Goal: Complete application form: Complete application form

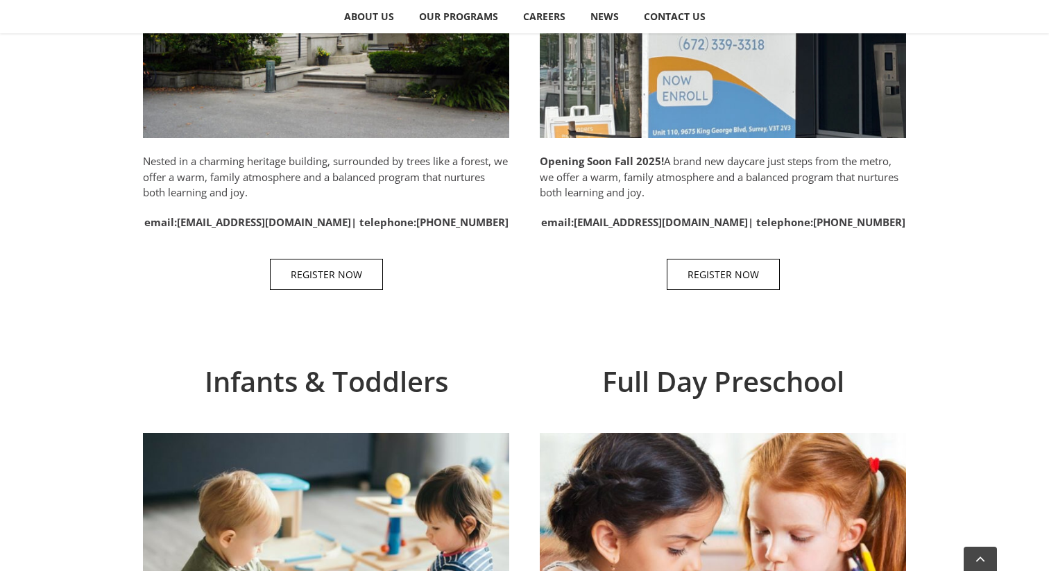
scroll to position [918, 0]
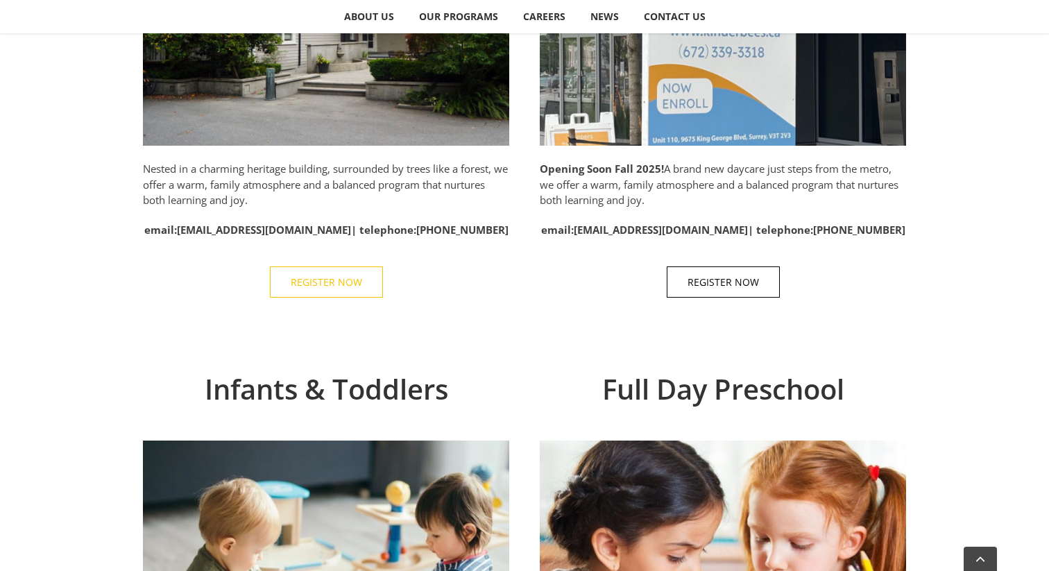
click at [335, 288] on span "REGISTER NOW" at bounding box center [326, 282] width 71 height 12
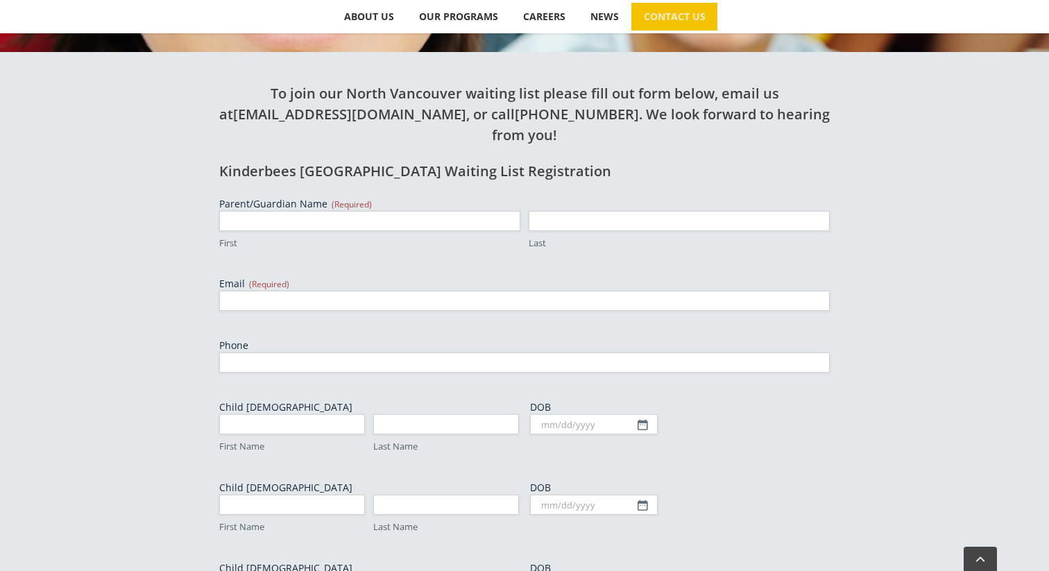
scroll to position [475, 0]
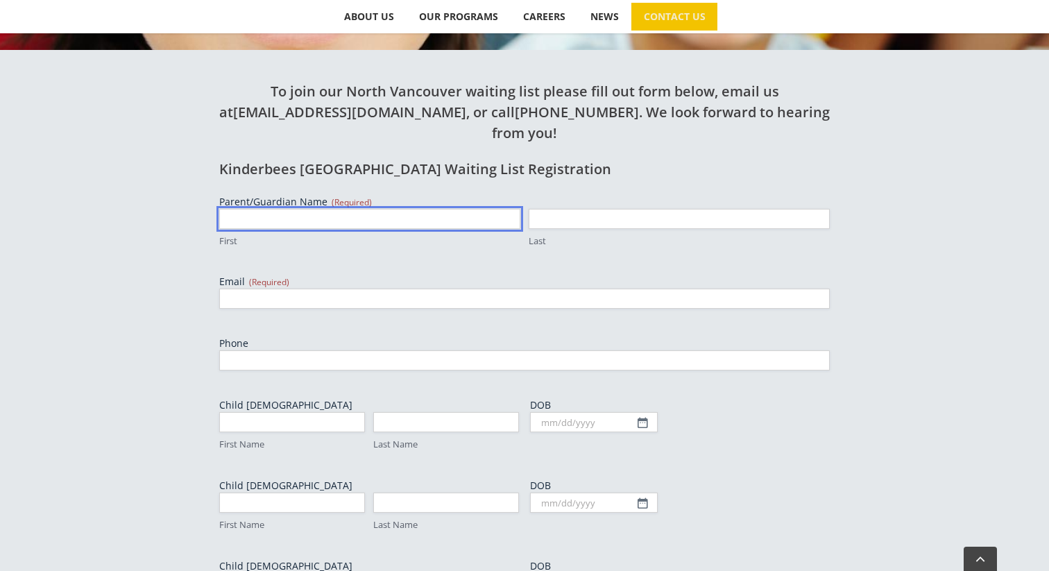
click at [328, 209] on input "First" at bounding box center [369, 219] width 301 height 20
type input "Melissa"
type input "Duffley"
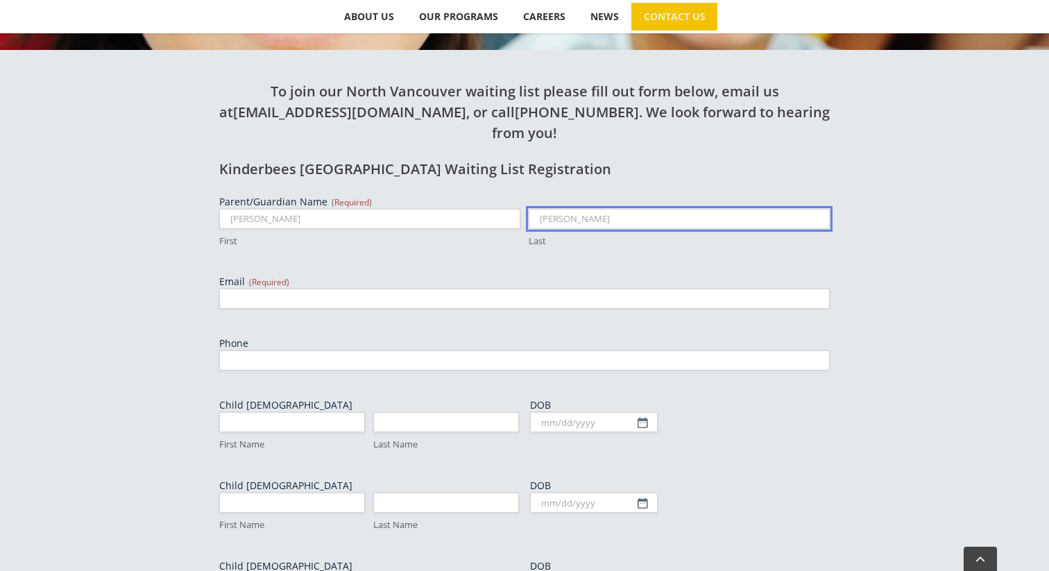
type input "melissaduffley@gmail.com"
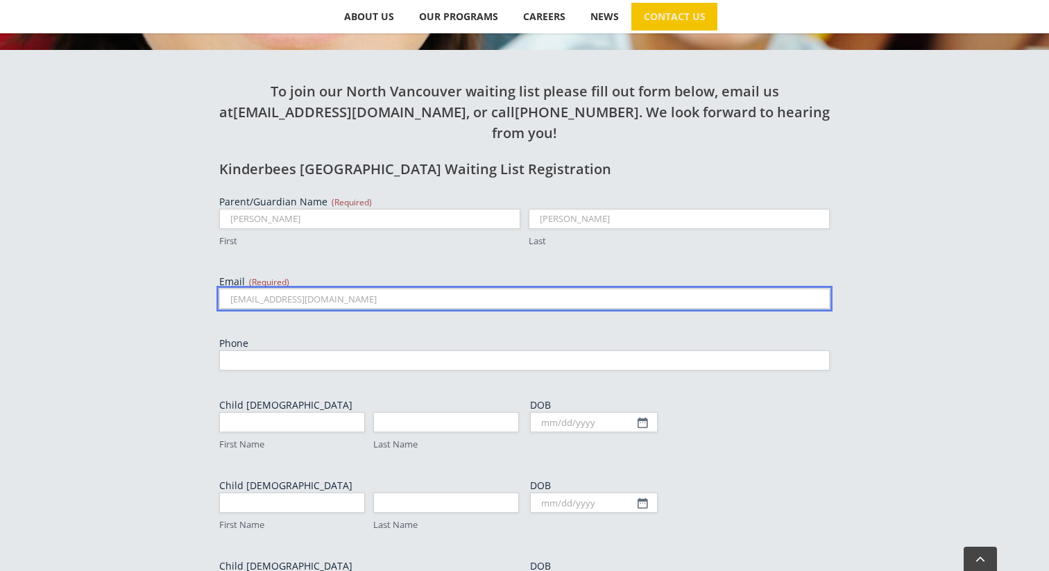
type input "6048288707"
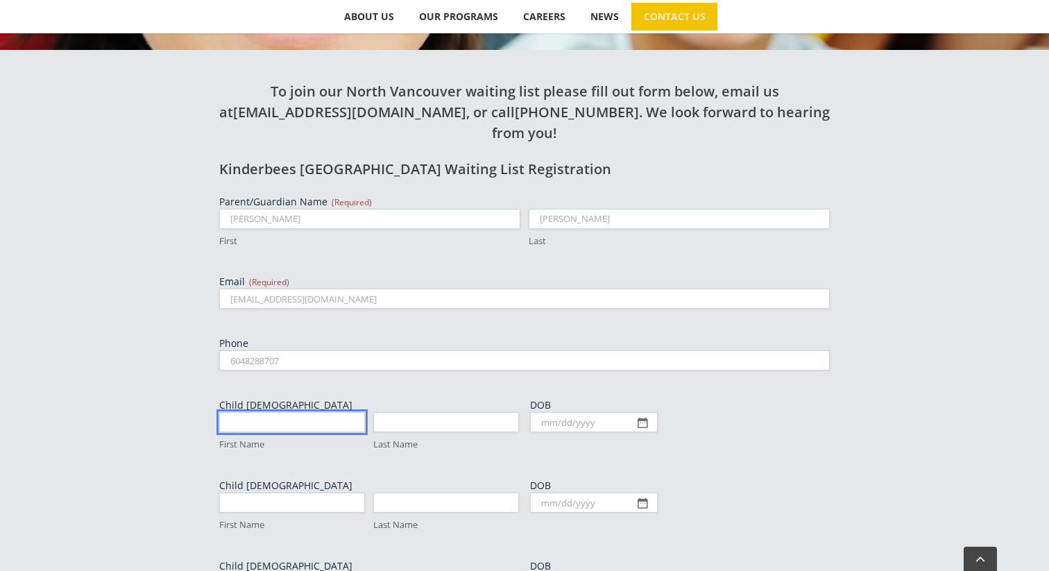
click at [315, 412] on input "First Name" at bounding box center [292, 422] width 146 height 20
type input "Baby"
type input "Duffley"
click at [548, 412] on input "DOB" at bounding box center [594, 422] width 128 height 20
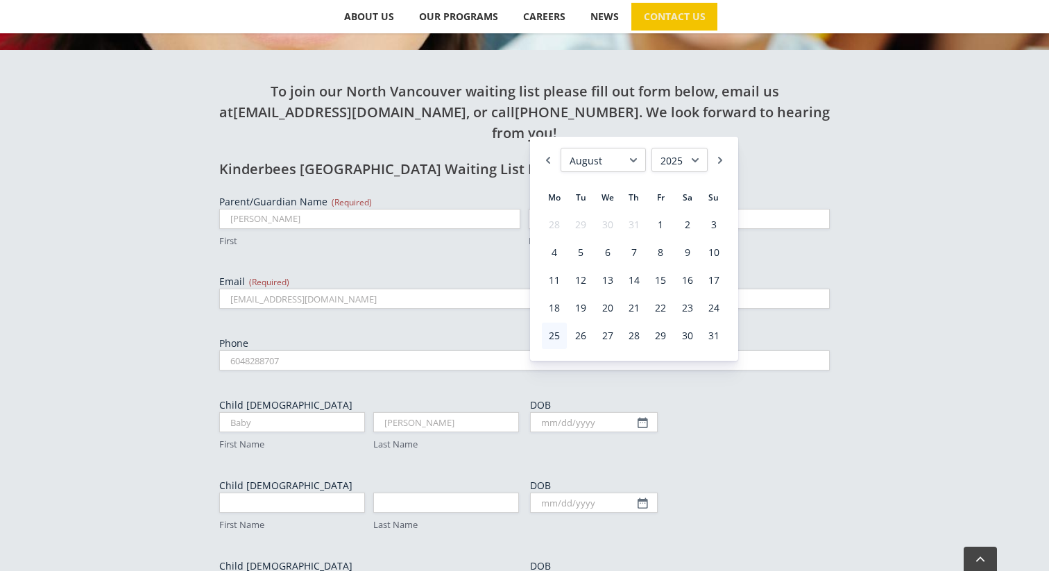
click at [623, 167] on select "January February March April May June July August September October November De…" at bounding box center [603, 160] width 85 height 24
click at [673, 154] on select "1925 1926 1927 1928 1929 1930 1931 1932 1933 1934 1935 1936 1937 1938 1939 1940…" at bounding box center [680, 160] width 56 height 24
click at [688, 311] on link "21" at bounding box center [687, 308] width 25 height 26
type input "02/21/2026"
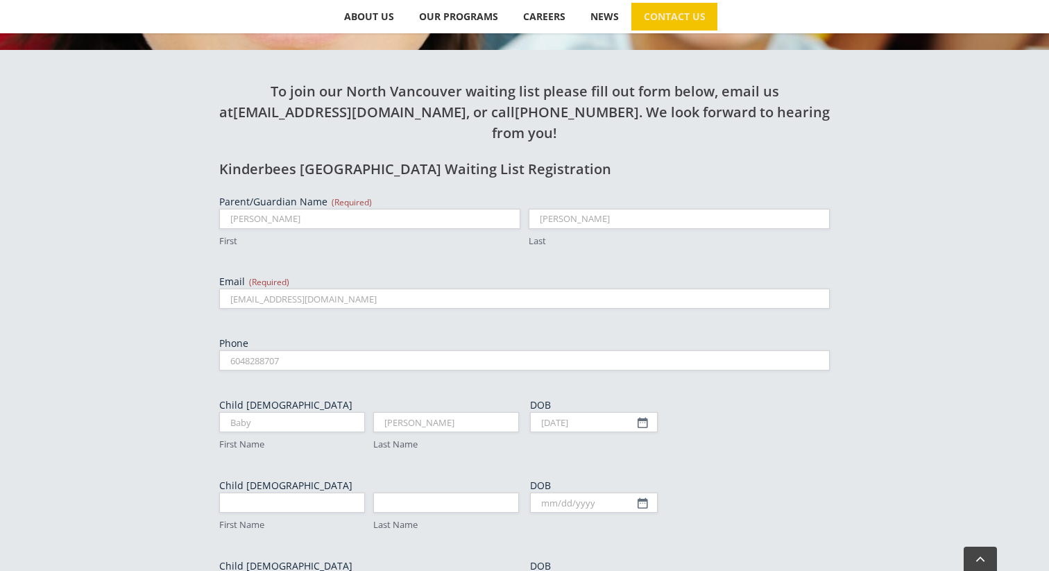
click at [687, 398] on label "DOB" at bounding box center [680, 405] width 300 height 14
click at [658, 412] on input "02/21/2026" at bounding box center [594, 422] width 128 height 20
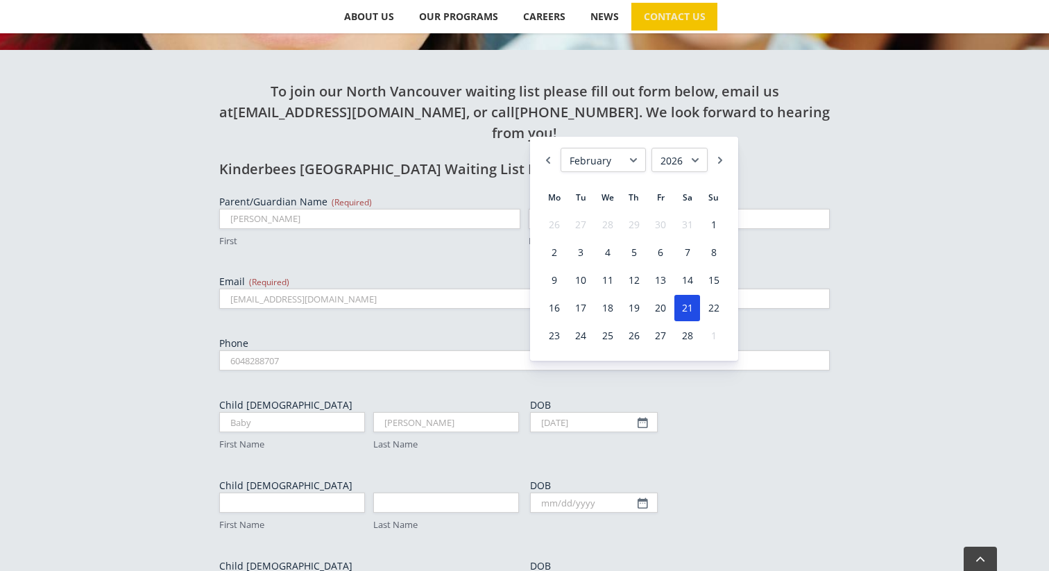
click at [688, 398] on div "DOB 02/21/2026 MM slash DD slash YYYY" at bounding box center [680, 424] width 300 height 53
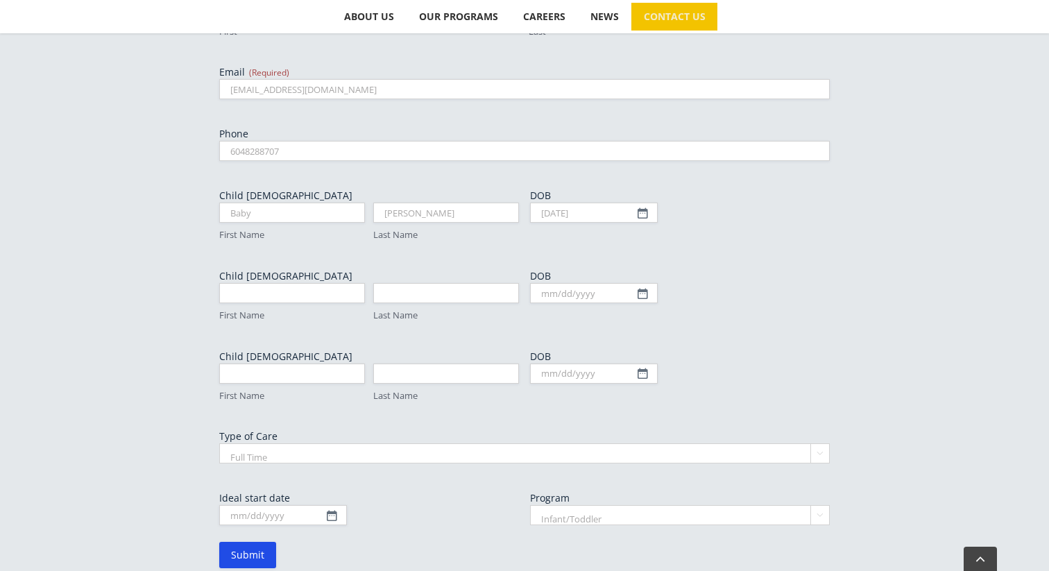
scroll to position [712, 0]
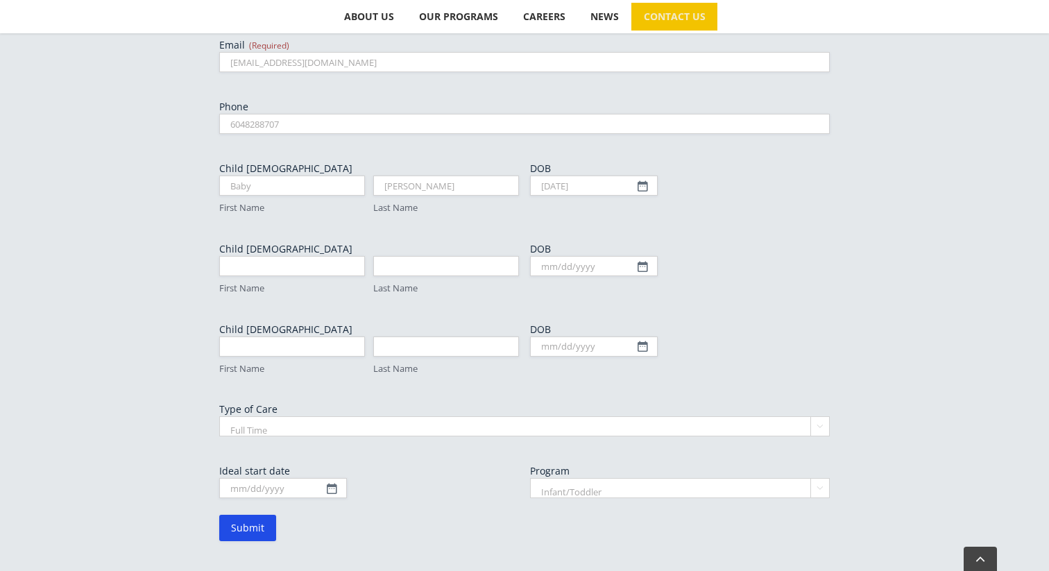
click at [299, 416] on select "Full Time Part Time" at bounding box center [524, 426] width 611 height 20
click at [236, 478] on input "Ideal start date" at bounding box center [283, 488] width 128 height 20
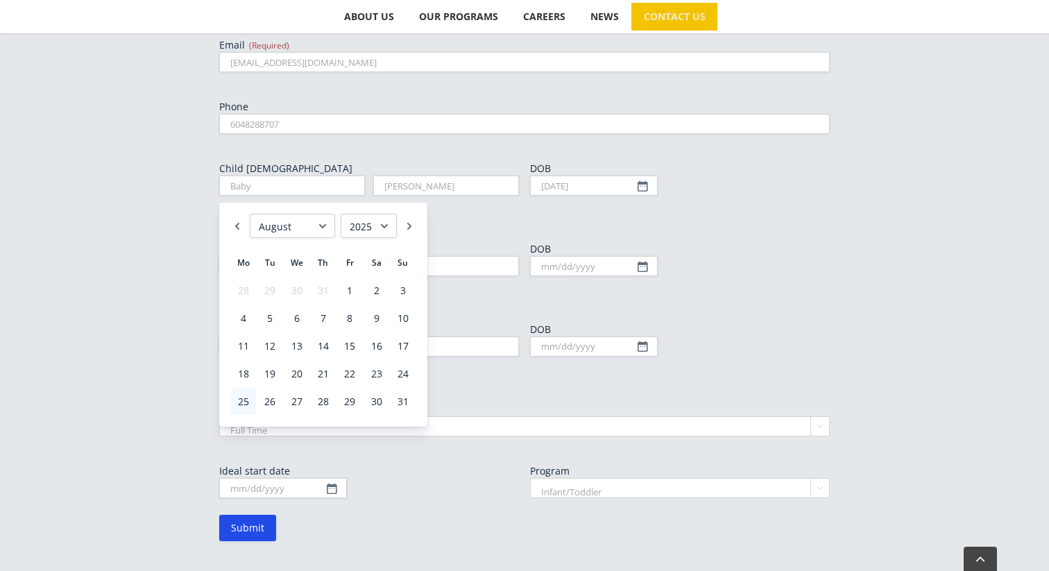
click at [293, 217] on select "January February March April May June July August September October November De…" at bounding box center [292, 226] width 85 height 24
click at [354, 227] on select "1925 1926 1927 1928 1929 1930 1931 1932 1933 1934 1935 1936 1937 1938 1939 1940…" at bounding box center [369, 226] width 56 height 24
click at [253, 286] on link "1" at bounding box center [243, 291] width 25 height 26
type input "03/01/2027"
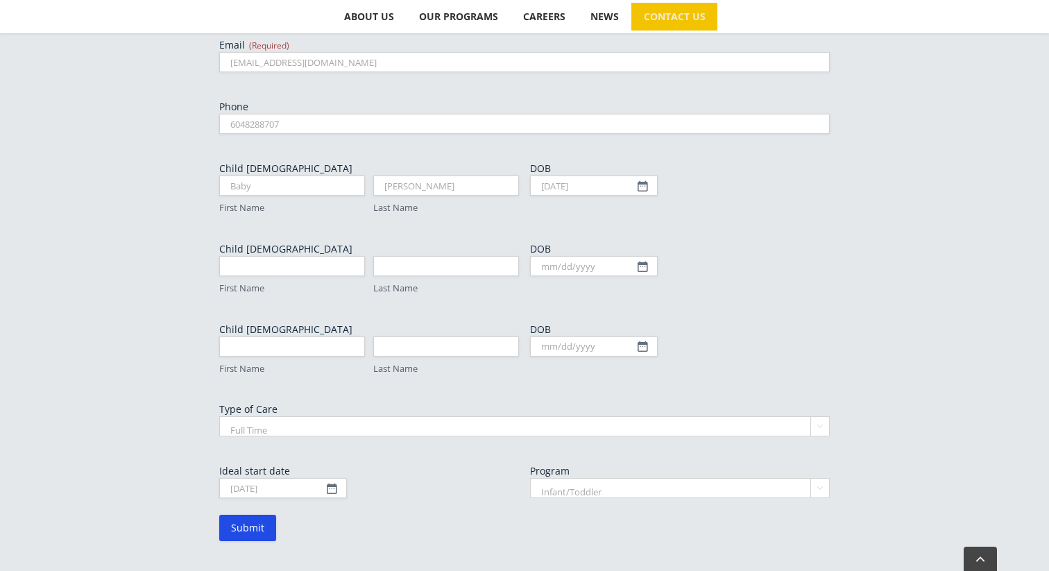
click at [418, 452] on form "Parent/Guardian Name (Required) Melissa First Duffley Last Email (Required) mel…" at bounding box center [524, 249] width 611 height 583
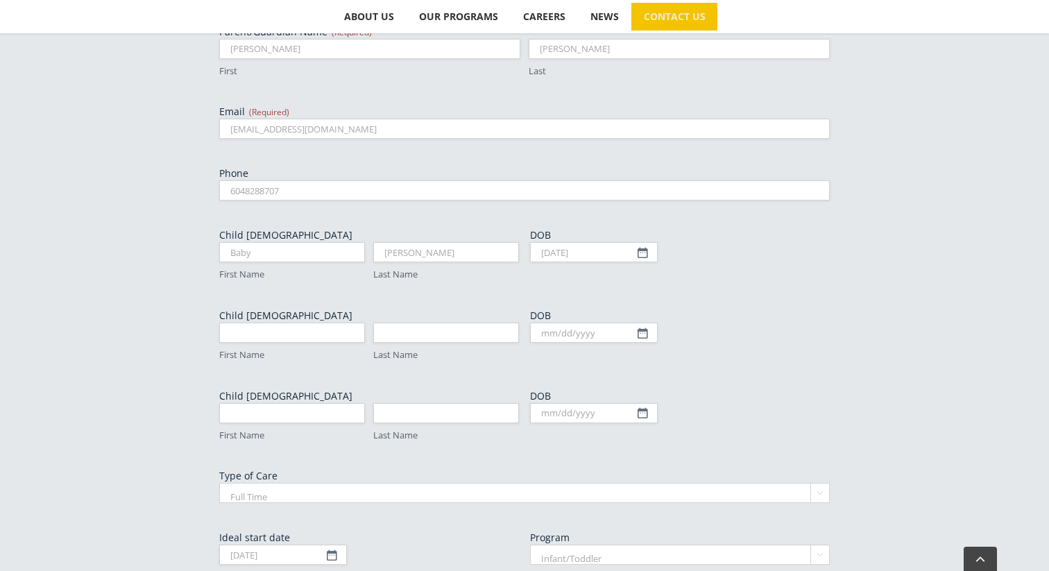
scroll to position [636, 0]
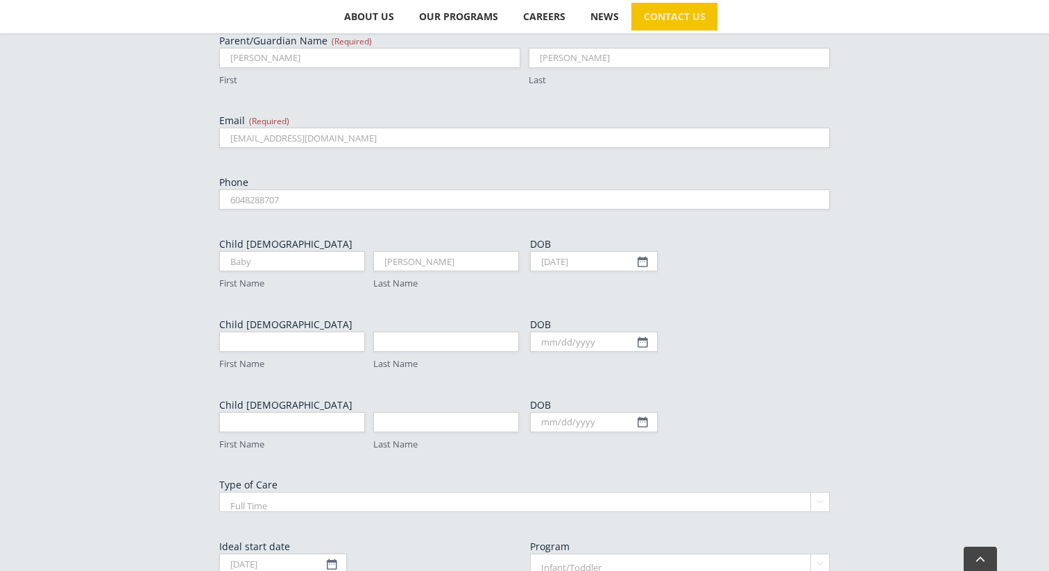
click at [425, 492] on select "Full Time Part Time" at bounding box center [524, 502] width 611 height 20
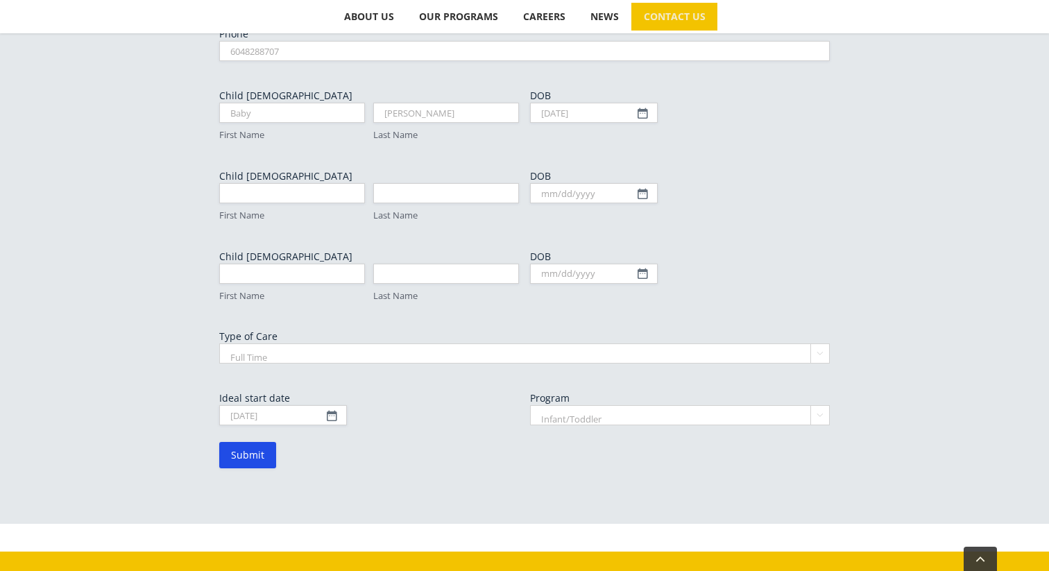
scroll to position [791, 0]
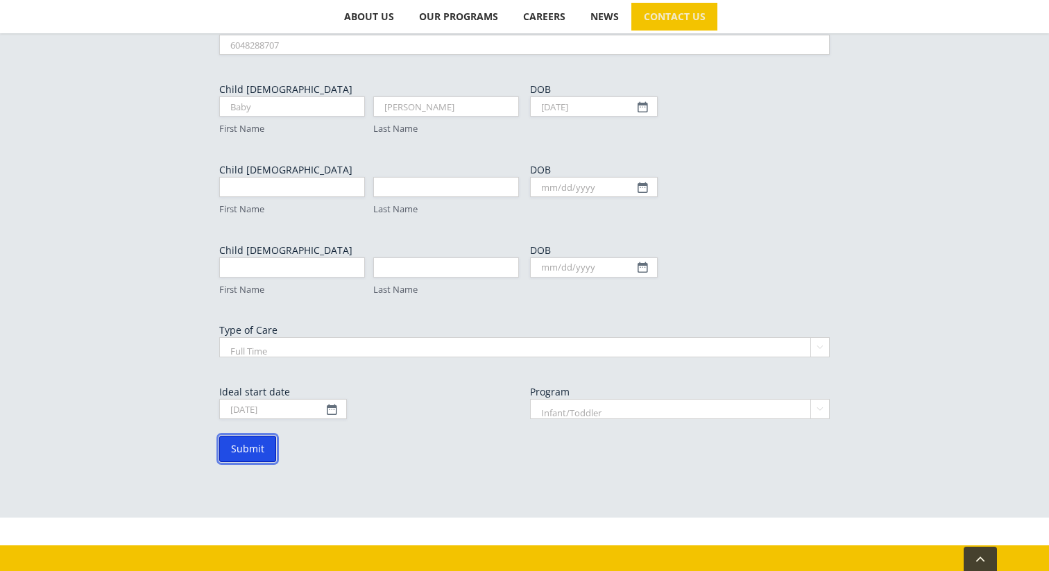
click at [233, 436] on input "Submit" at bounding box center [247, 449] width 57 height 26
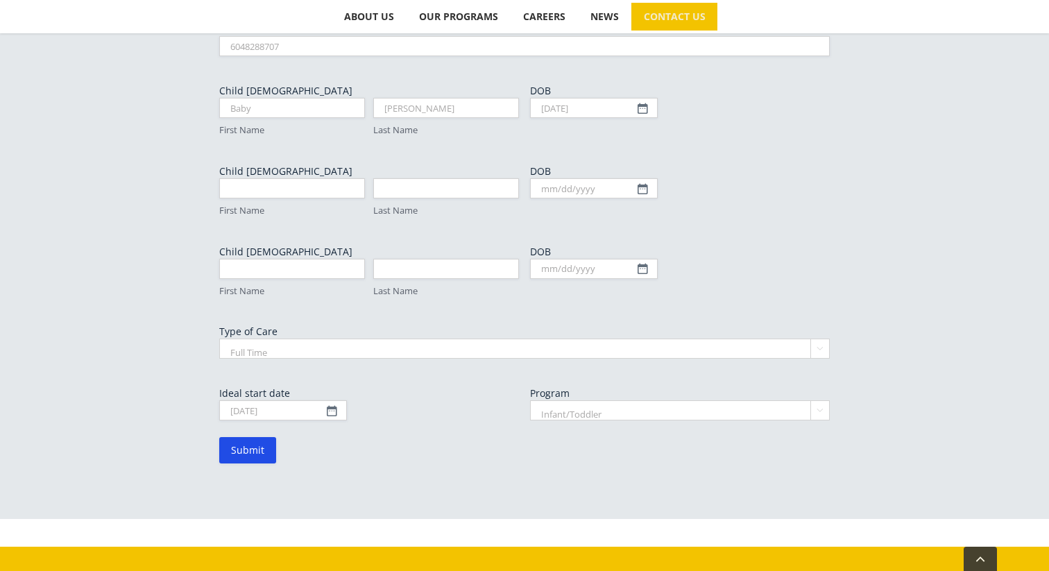
scroll to position [799, 0]
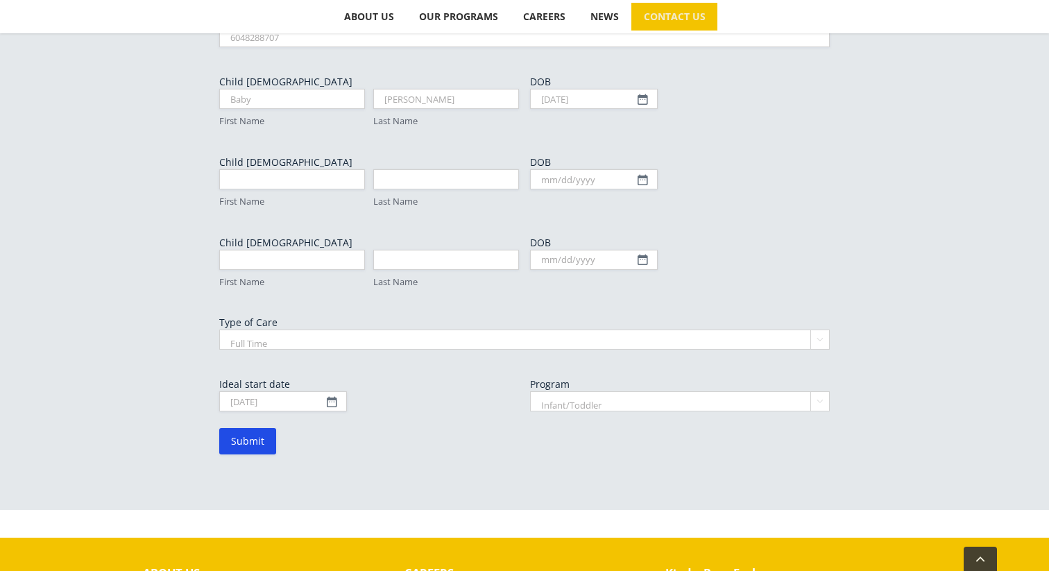
click at [287, 330] on select "Full Time Part Time" at bounding box center [524, 340] width 611 height 20
select select "Part Time"
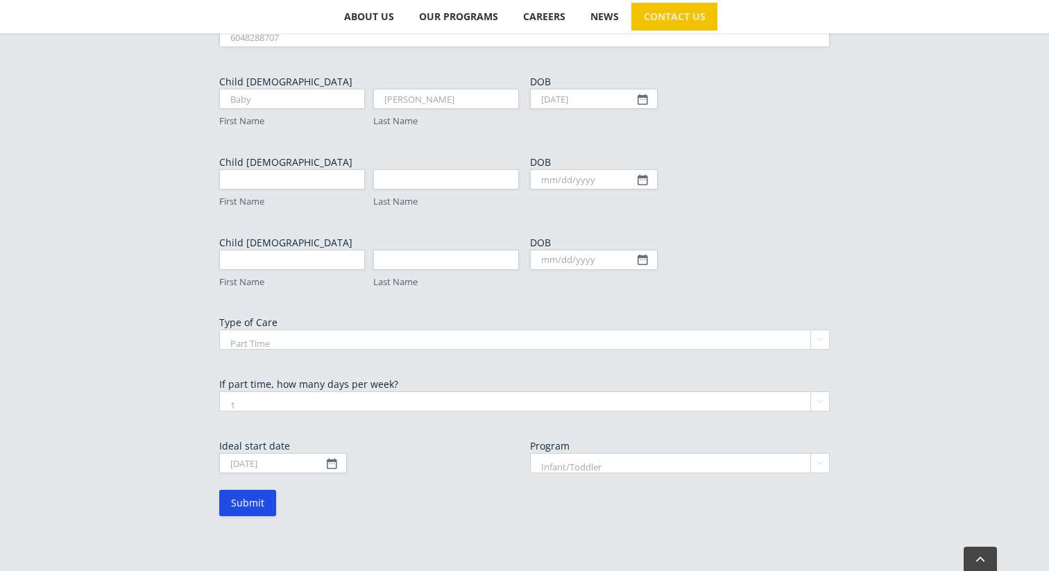
click at [282, 391] on select "1 2 3 4 5" at bounding box center [524, 401] width 611 height 20
select select "4"
drag, startPoint x: 270, startPoint y: 387, endPoint x: 374, endPoint y: 432, distance: 113.5
click at [374, 432] on form "Parent/Guardian Name (Required) Melissa First Duffley Last Email (Required) mel…" at bounding box center [524, 194] width 611 height 645
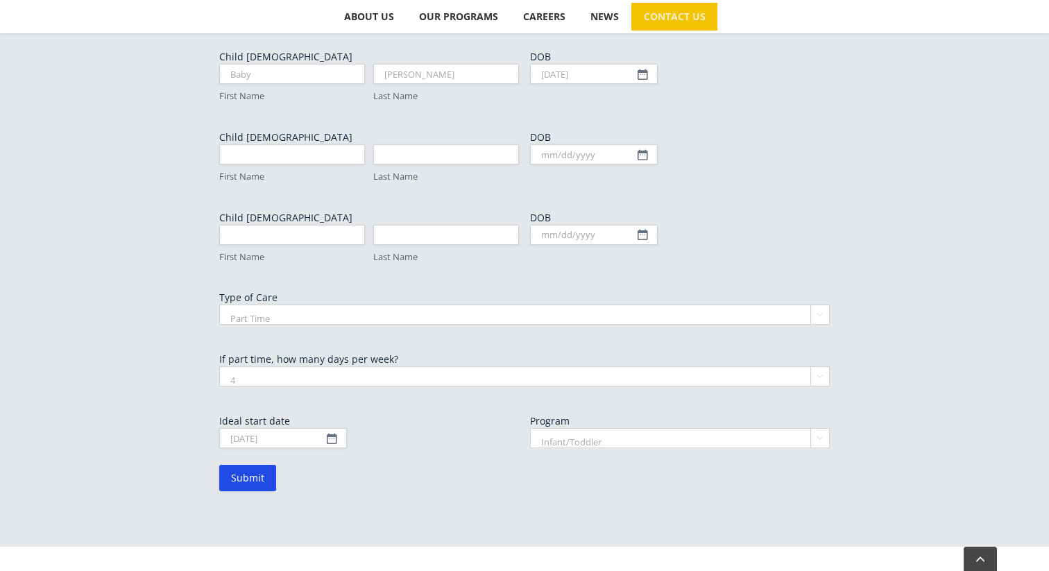
scroll to position [825, 0]
click at [241, 464] on input "Submit" at bounding box center [247, 477] width 57 height 26
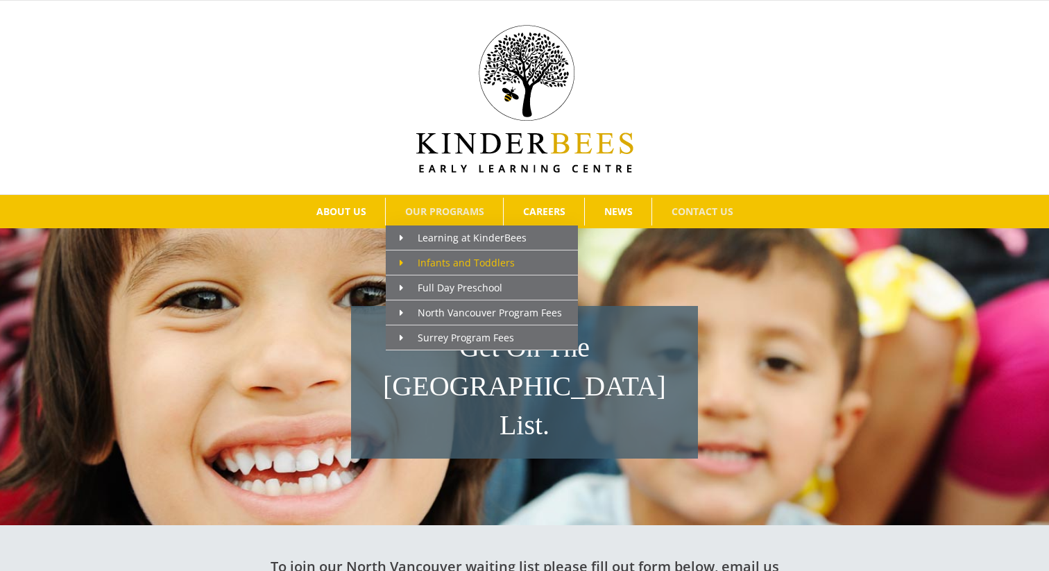
click at [446, 259] on span "Infants and Toddlers" at bounding box center [457, 262] width 115 height 13
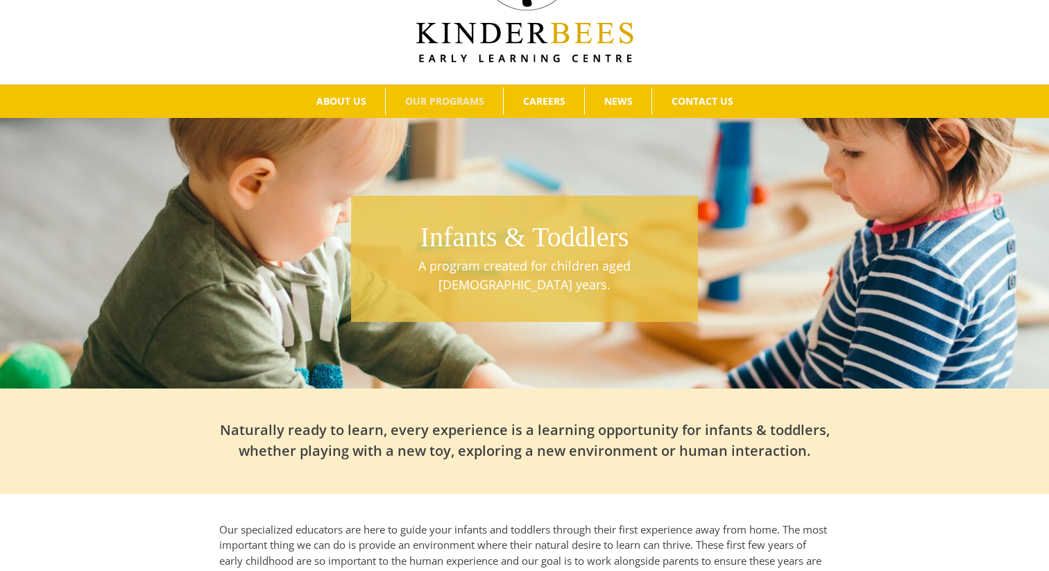
scroll to position [107, 0]
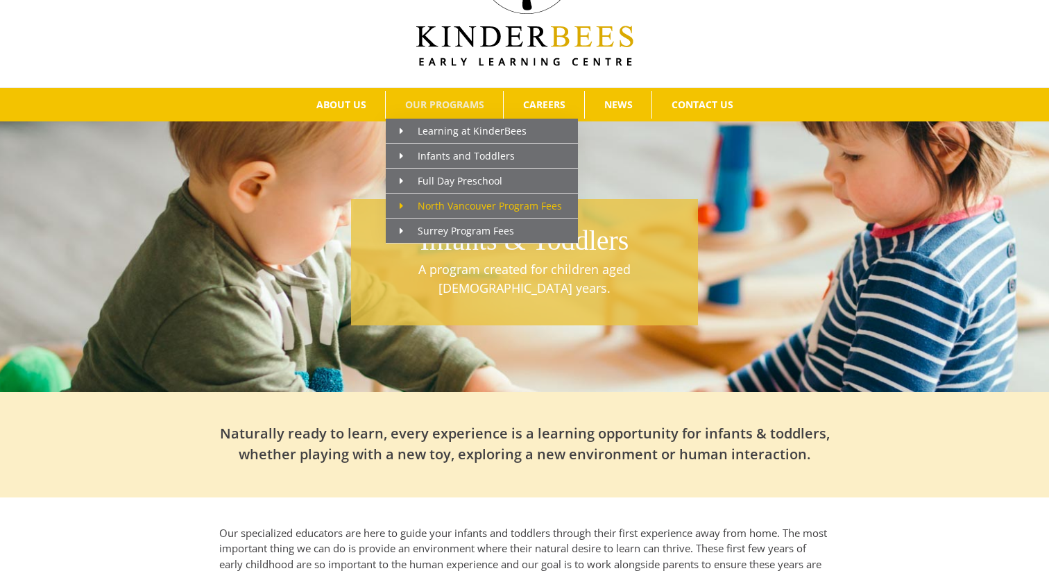
click at [439, 201] on span "North Vancouver Program Fees" at bounding box center [481, 205] width 162 height 13
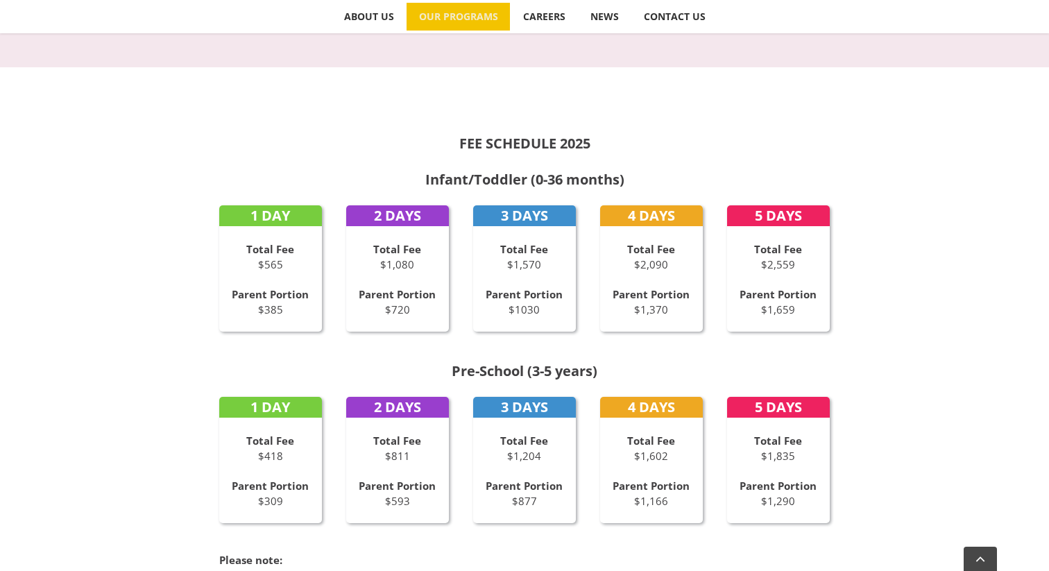
scroll to position [555, 0]
